Goal: Task Accomplishment & Management: Manage account settings

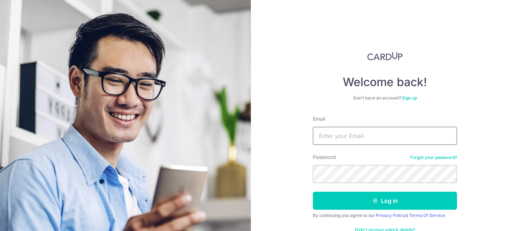
click at [334, 139] on input "Email" at bounding box center [385, 136] width 144 height 18
type input "[EMAIL_ADDRESS][DOMAIN_NAME]"
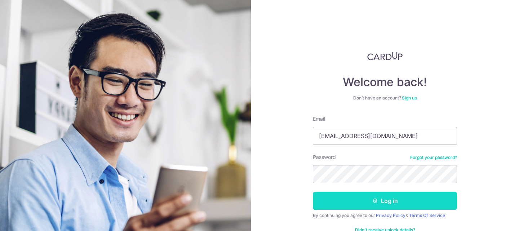
click at [386, 198] on button "Log in" at bounding box center [385, 201] width 144 height 18
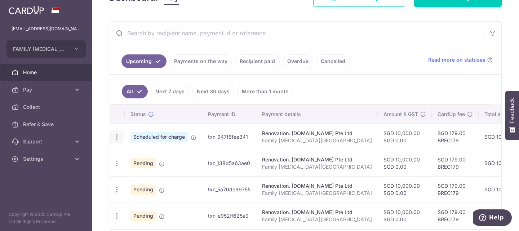
click at [117, 135] on icon "button" at bounding box center [117, 137] width 8 height 8
click at [164, 157] on span "Update payment" at bounding box center [155, 156] width 49 height 9
radio input "true"
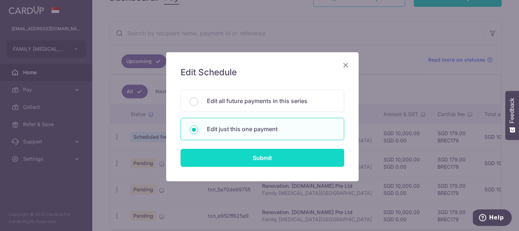
click at [264, 163] on input "Submit" at bounding box center [263, 158] width 164 height 18
radio input "true"
type input "10,000.00"
type input "0.00"
type input "[DATE]"
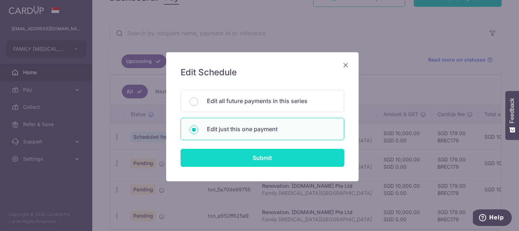
type input "Family [MEDICAL_DATA][GEOGRAPHIC_DATA]"
type input "6"
type input "Carpenters"
type input "BREC179"
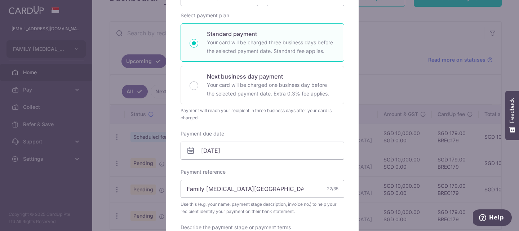
scroll to position [139, 0]
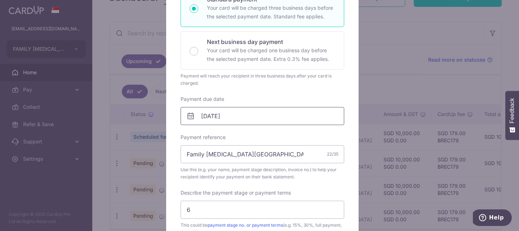
click at [266, 115] on input "[DATE]" at bounding box center [263, 116] width 164 height 18
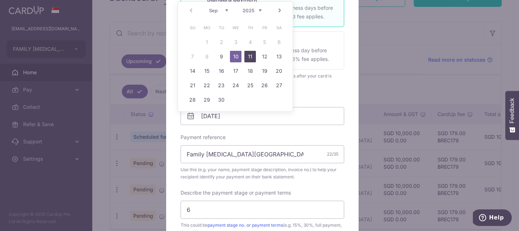
click at [250, 54] on link "11" at bounding box center [250, 57] width 12 height 12
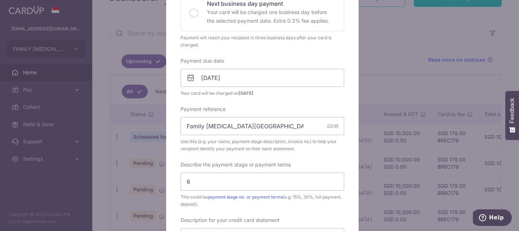
scroll to position [173, 0]
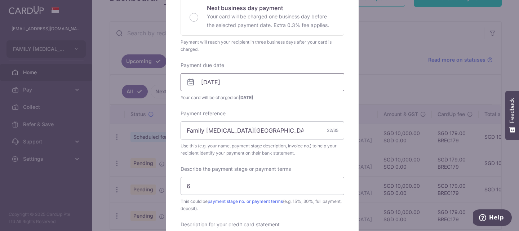
click at [268, 82] on input "[DATE]" at bounding box center [263, 82] width 164 height 18
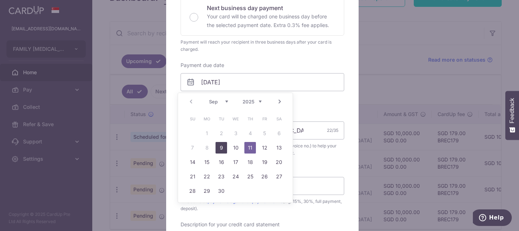
click at [220, 146] on link "9" at bounding box center [221, 148] width 12 height 12
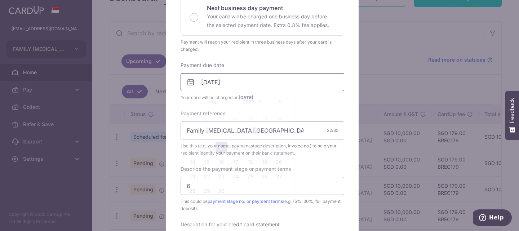
click at [253, 85] on input "09/09/2025" at bounding box center [263, 82] width 164 height 18
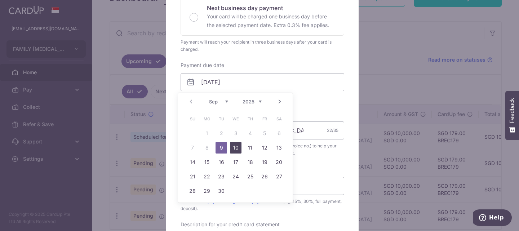
click at [236, 147] on link "10" at bounding box center [236, 148] width 12 height 12
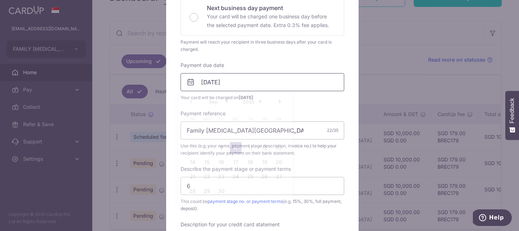
click at [253, 81] on input "10/09/2025" at bounding box center [263, 82] width 164 height 18
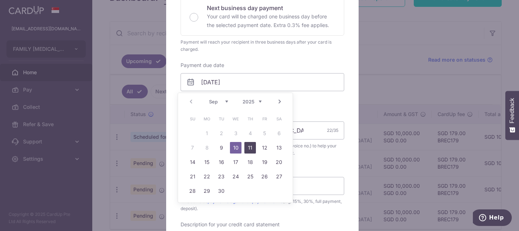
click at [250, 147] on link "11" at bounding box center [250, 148] width 12 height 12
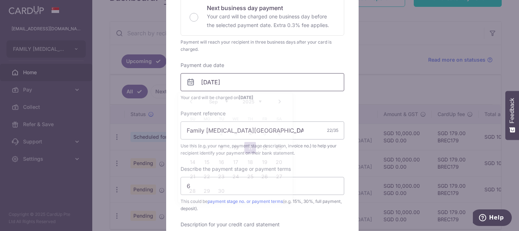
click at [250, 83] on input "11/09/2025" at bounding box center [263, 82] width 164 height 18
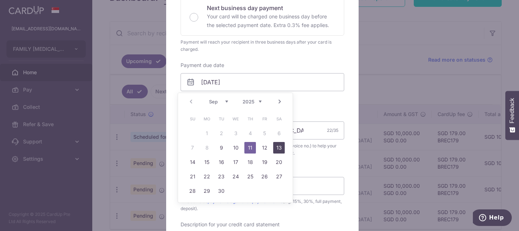
click at [277, 146] on link "13" at bounding box center [279, 148] width 12 height 12
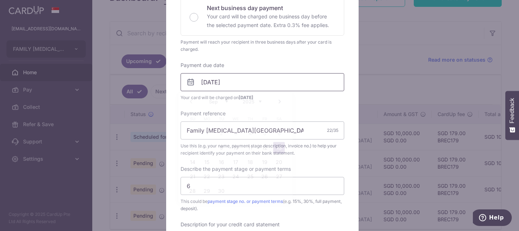
click at [242, 81] on input "13/09/2025" at bounding box center [263, 82] width 164 height 18
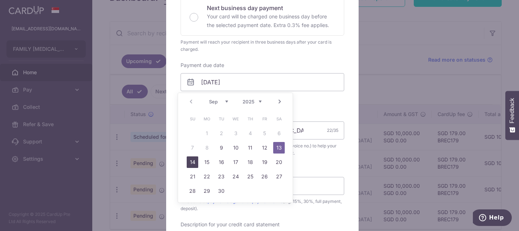
click at [192, 161] on link "14" at bounding box center [193, 162] width 12 height 12
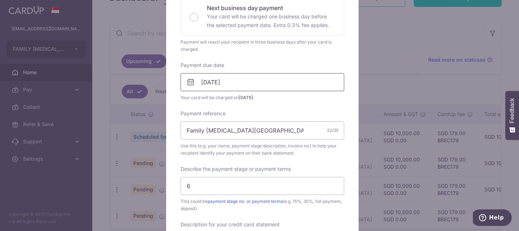
click at [246, 83] on input "14/09/2025" at bounding box center [263, 82] width 164 height 18
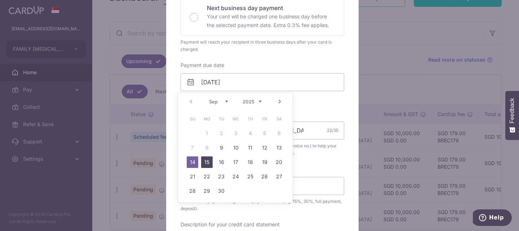
click at [207, 161] on link "15" at bounding box center [207, 162] width 12 height 12
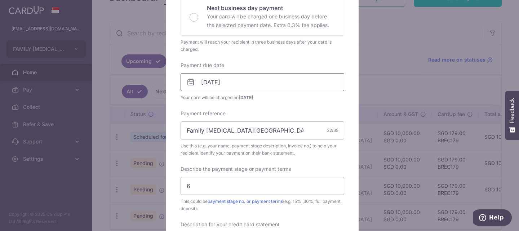
click at [252, 83] on input "15/09/2025" at bounding box center [263, 82] width 164 height 18
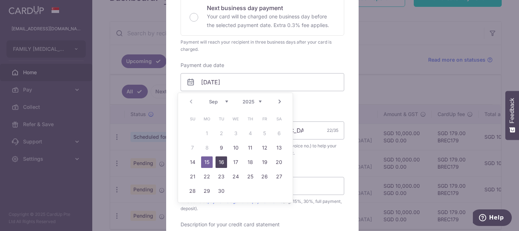
click at [223, 162] on link "16" at bounding box center [221, 162] width 12 height 12
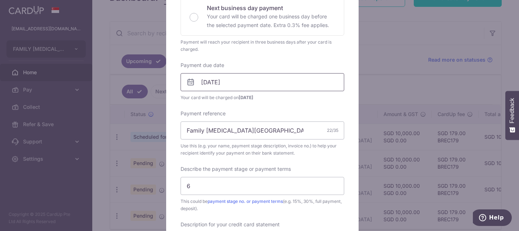
click at [265, 85] on input "16/09/2025" at bounding box center [263, 82] width 164 height 18
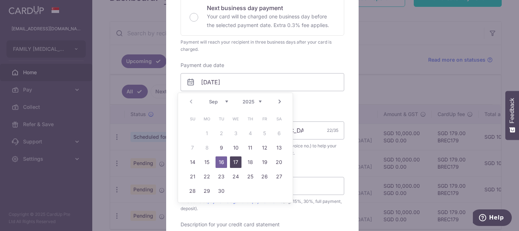
click at [234, 161] on link "17" at bounding box center [236, 162] width 12 height 12
type input "17/09/2025"
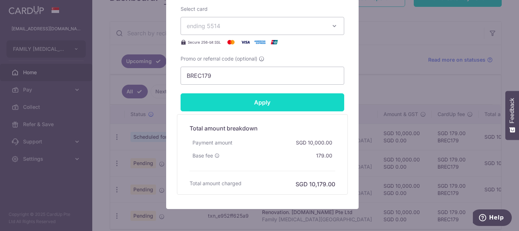
scroll to position [454, 0]
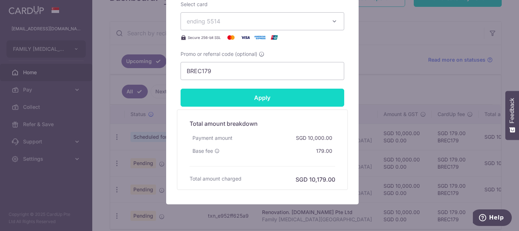
click at [256, 101] on input "Apply" at bounding box center [263, 98] width 164 height 18
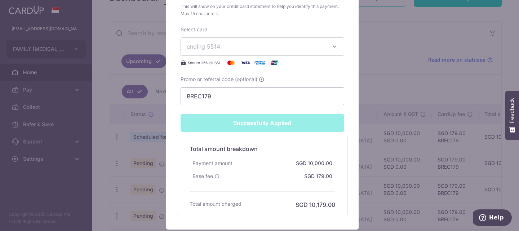
type input "Successfully Applied"
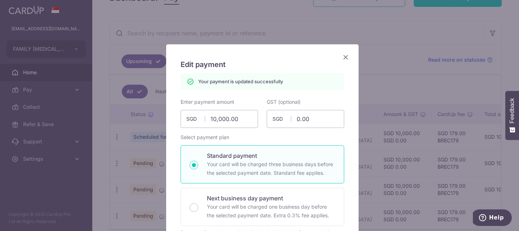
scroll to position [0, 0]
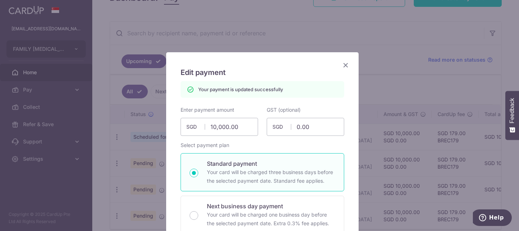
click at [341, 62] on icon "Close" at bounding box center [345, 65] width 9 height 9
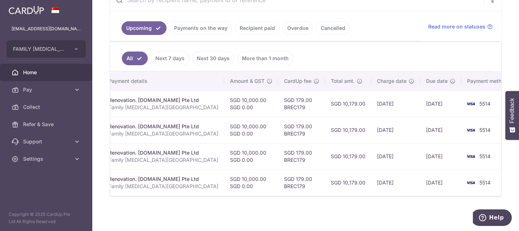
scroll to position [0, 154]
